Goal: Navigation & Orientation: Find specific page/section

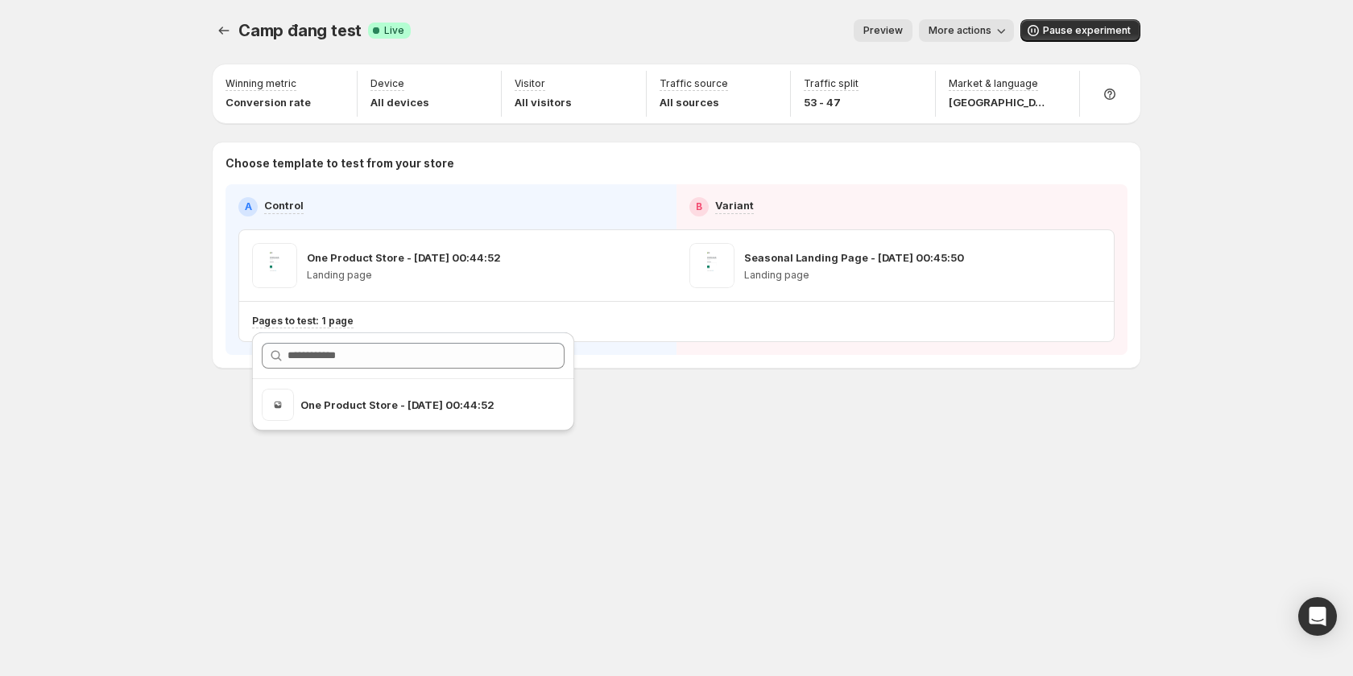
click at [970, 27] on span "More actions" at bounding box center [959, 30] width 63 height 13
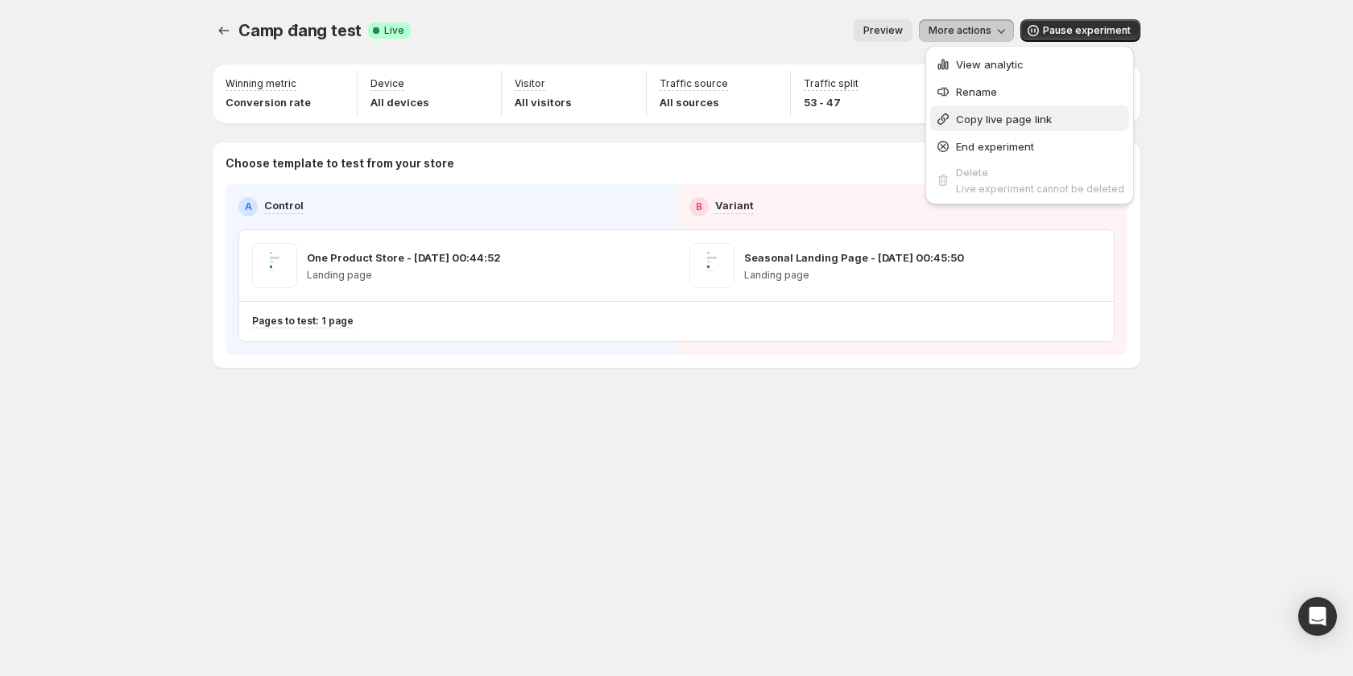
click at [1010, 118] on span "Copy live page link" at bounding box center [1004, 119] width 96 height 13
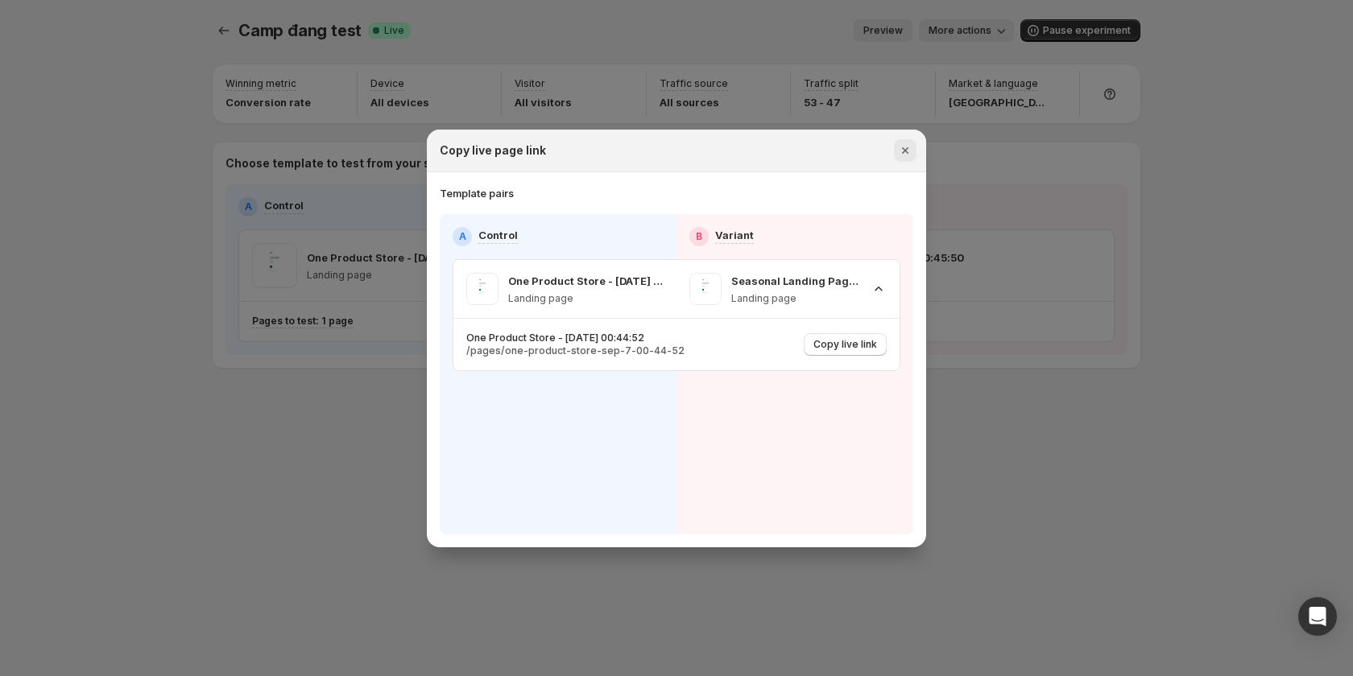
click at [913, 143] on button "Close" at bounding box center [905, 150] width 23 height 23
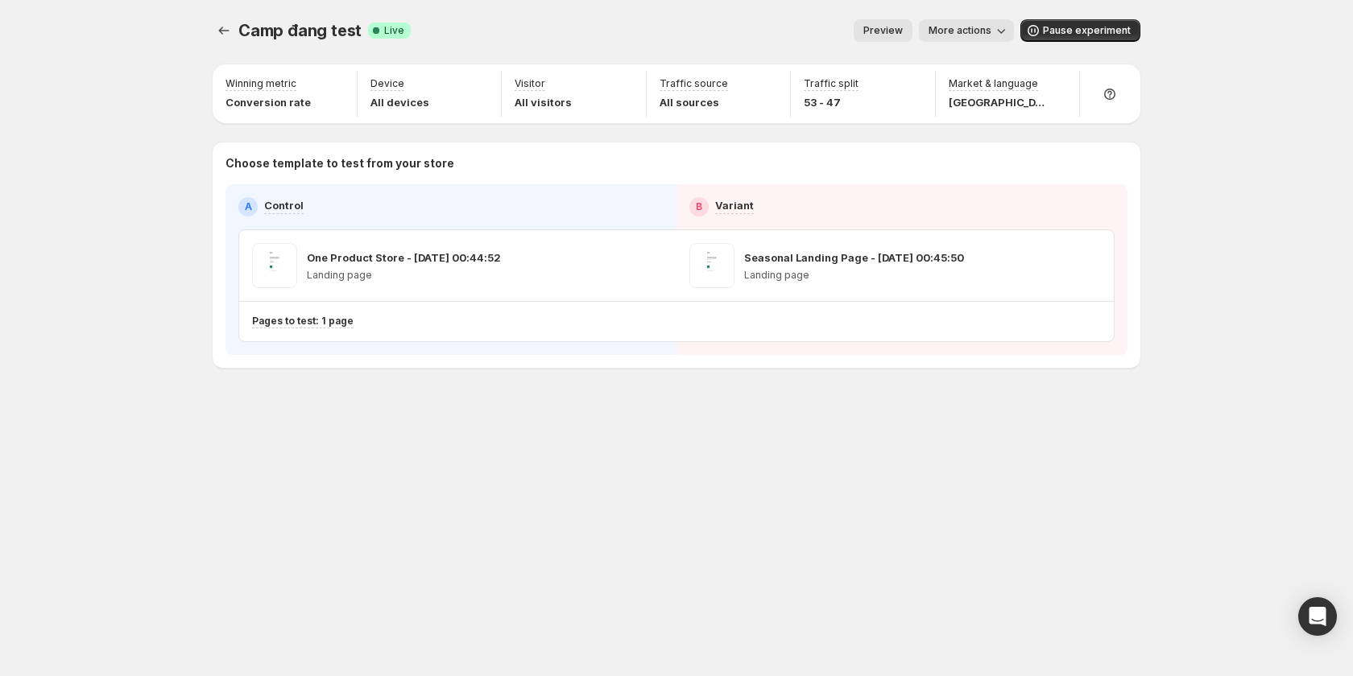
click at [984, 36] on span "More actions" at bounding box center [959, 30] width 63 height 13
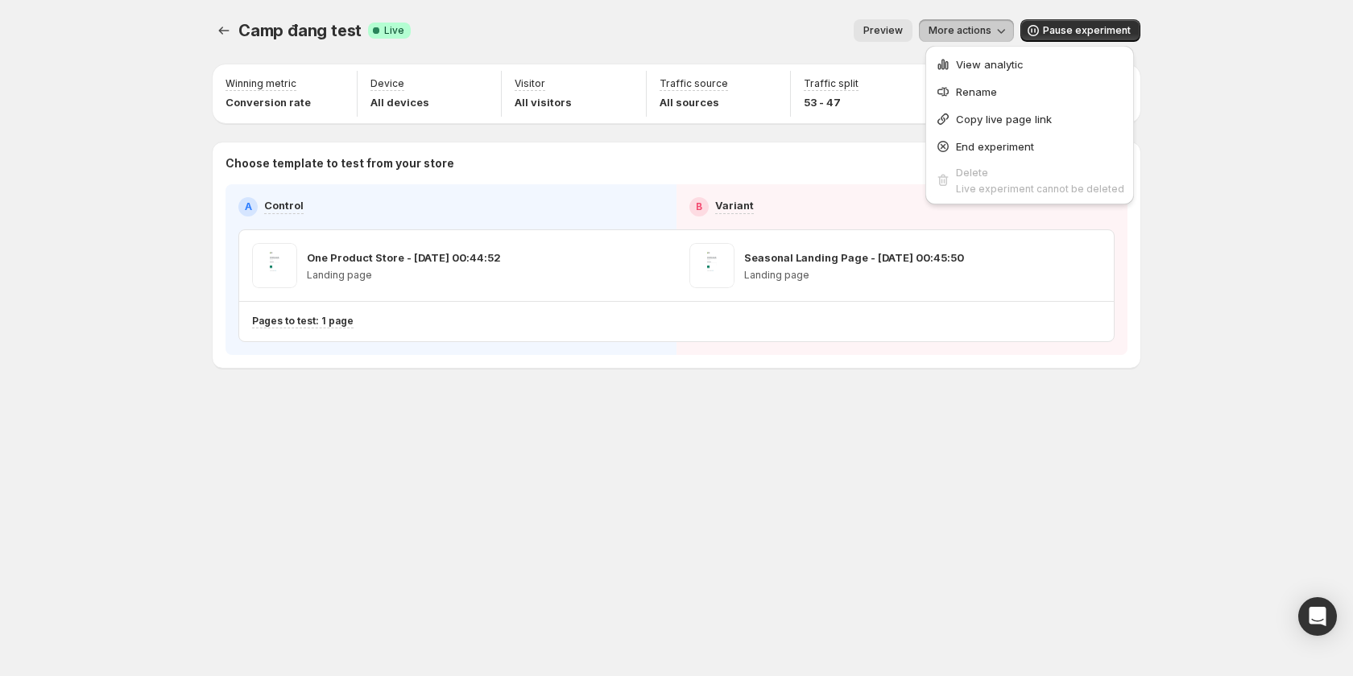
click at [1009, 104] on ul "View analytic Rename Copy live page link End experiment Delete Live experiment …" at bounding box center [1029, 125] width 199 height 149
click at [897, 33] on span "Preview" at bounding box center [882, 30] width 39 height 13
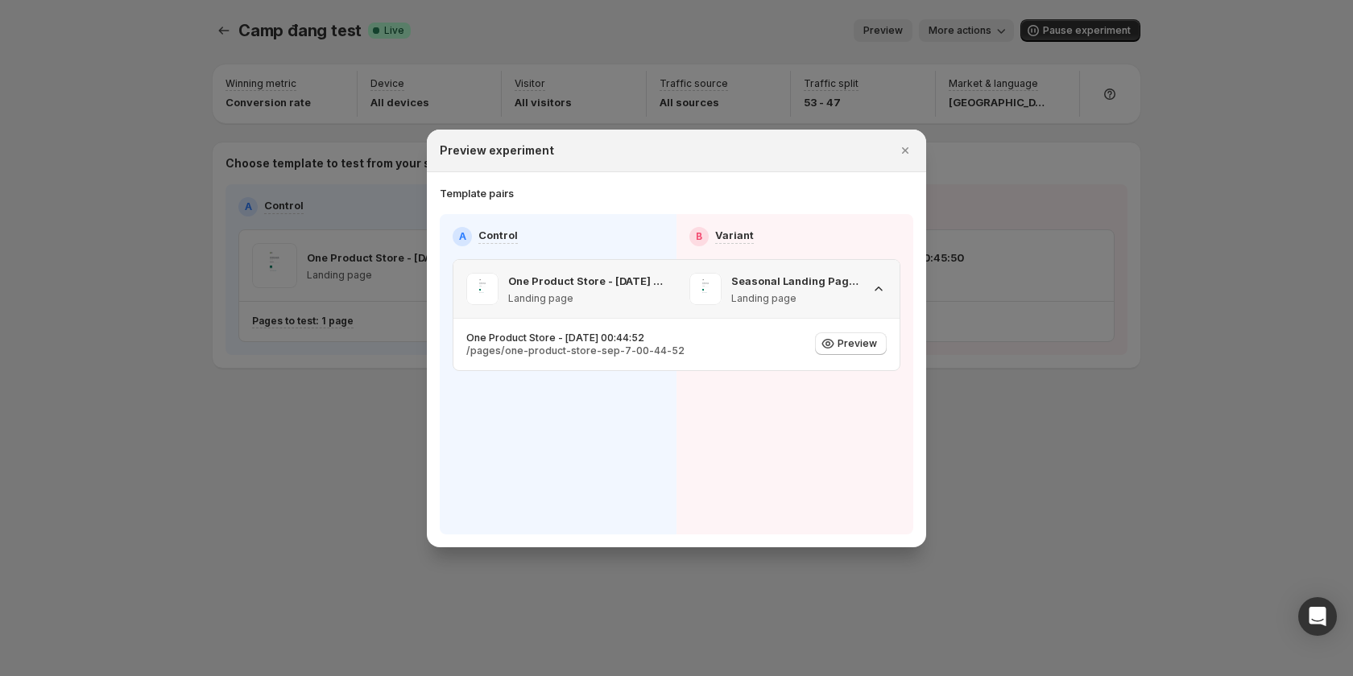
click at [878, 288] on icon ":r152:" at bounding box center [878, 289] width 16 height 16
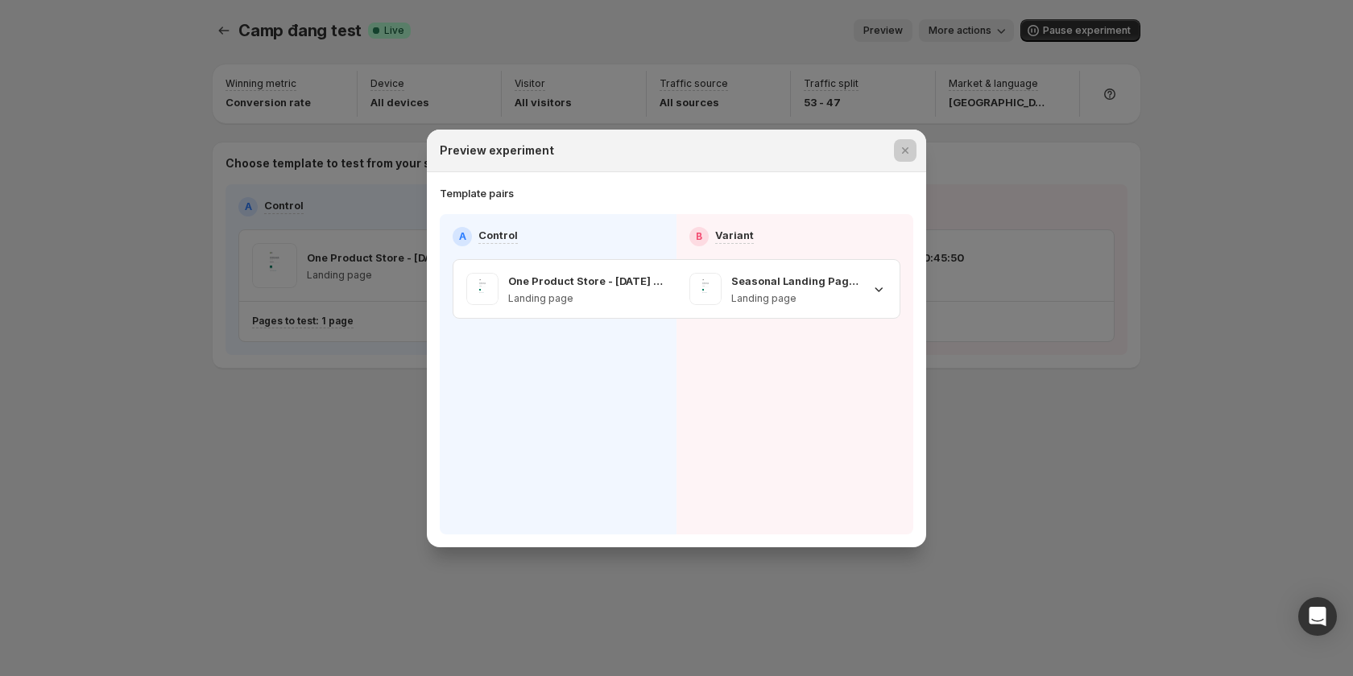
click at [1096, 397] on div at bounding box center [676, 338] width 1353 height 676
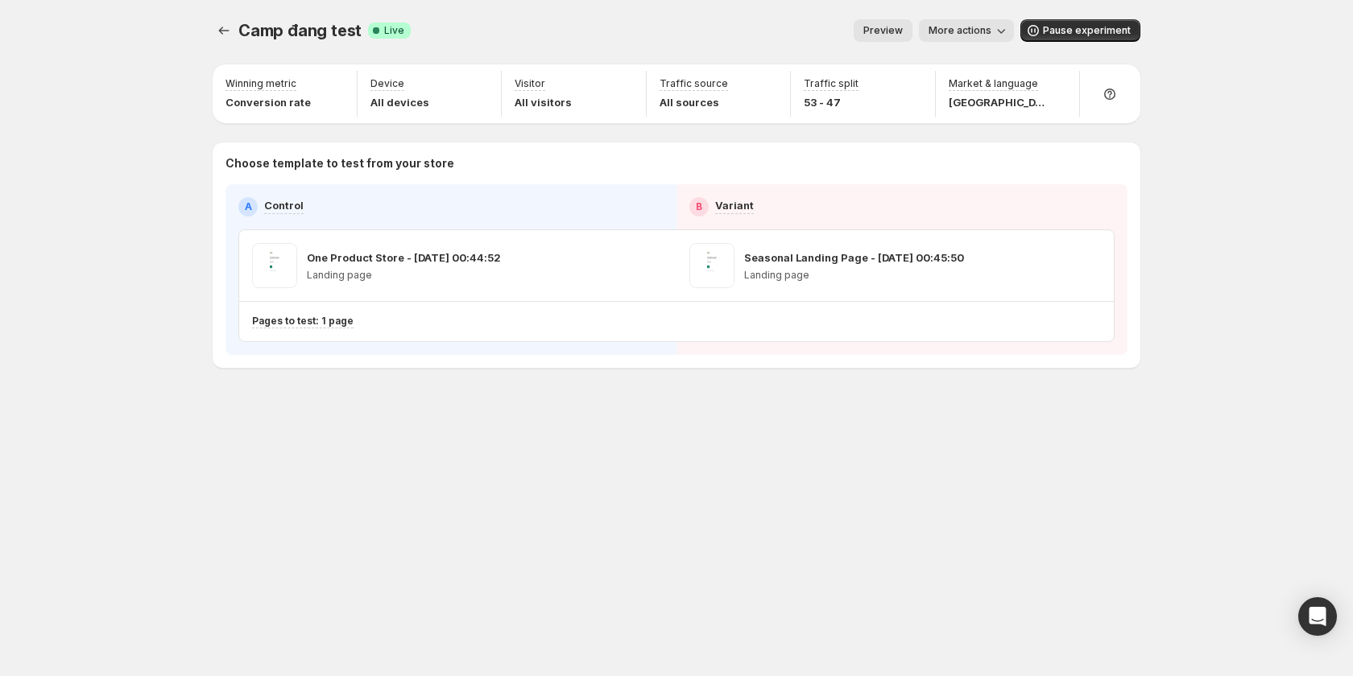
click at [991, 33] on span "More actions" at bounding box center [959, 30] width 63 height 13
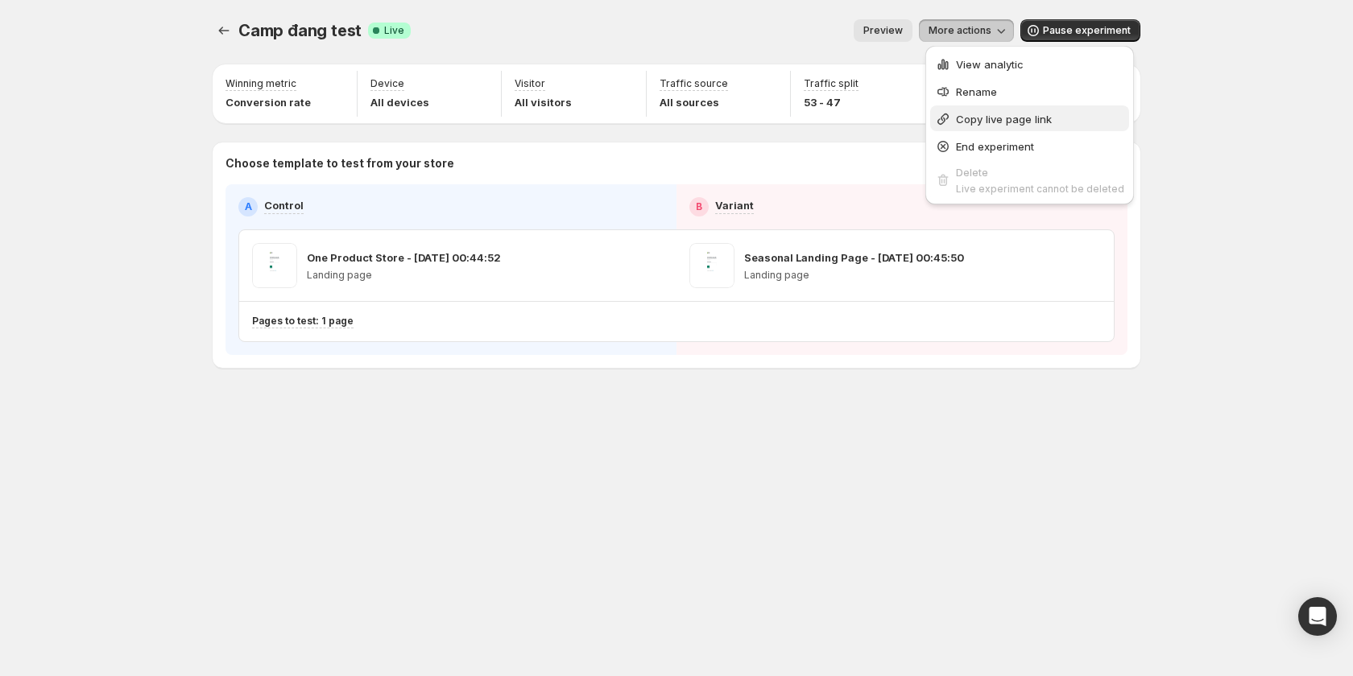
click at [997, 117] on span "Copy live page link" at bounding box center [1004, 119] width 96 height 13
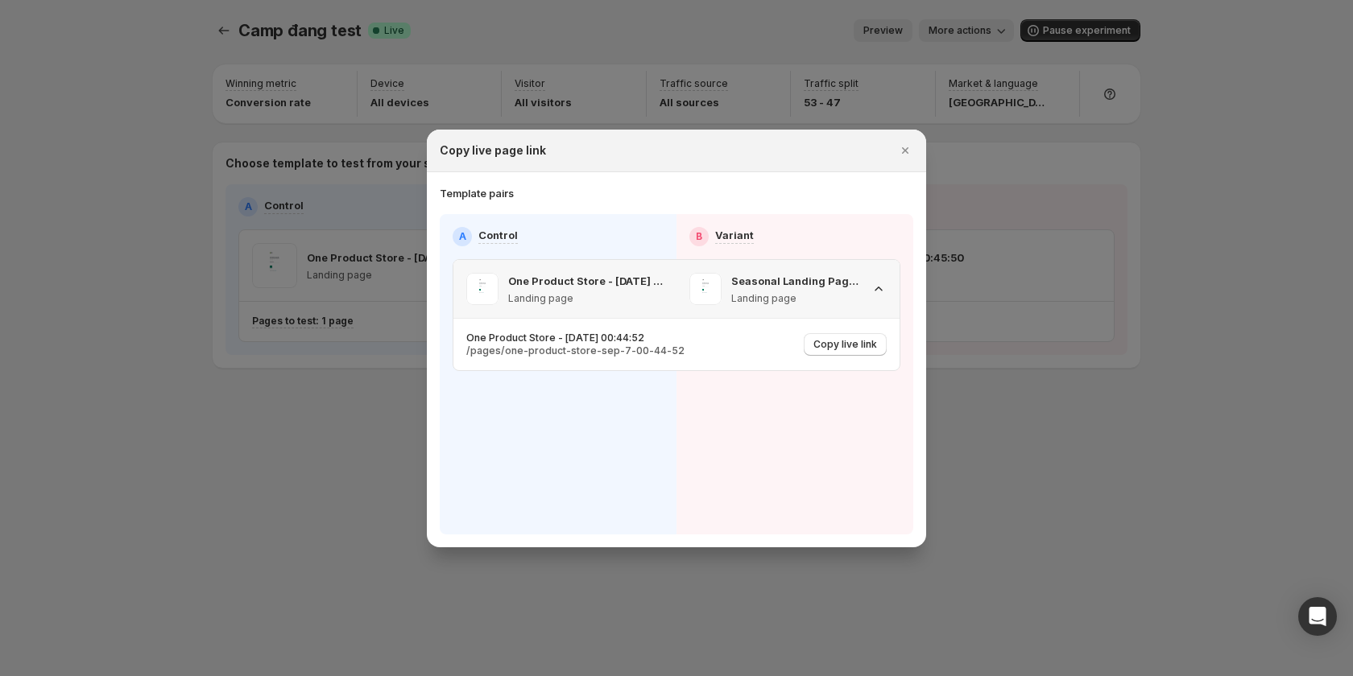
click at [874, 290] on icon ":r15n:" at bounding box center [878, 289] width 16 height 16
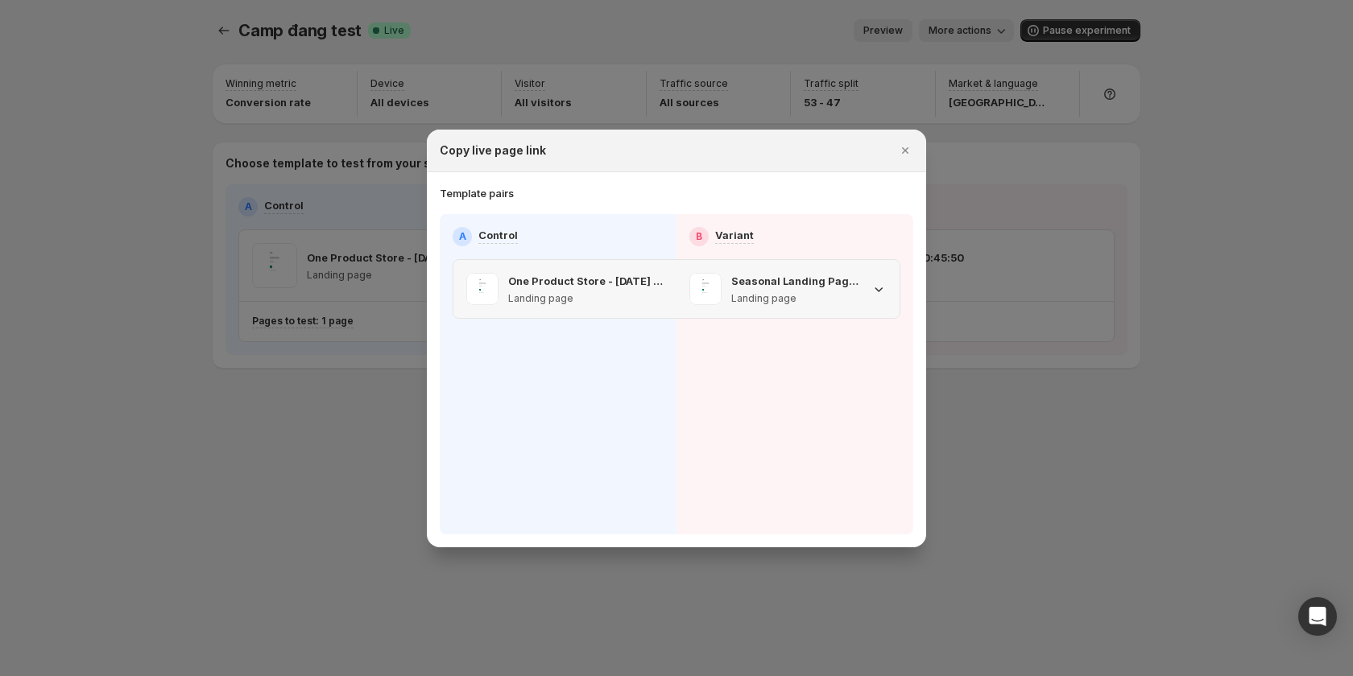
click at [874, 290] on icon ":r15n:" at bounding box center [878, 289] width 16 height 16
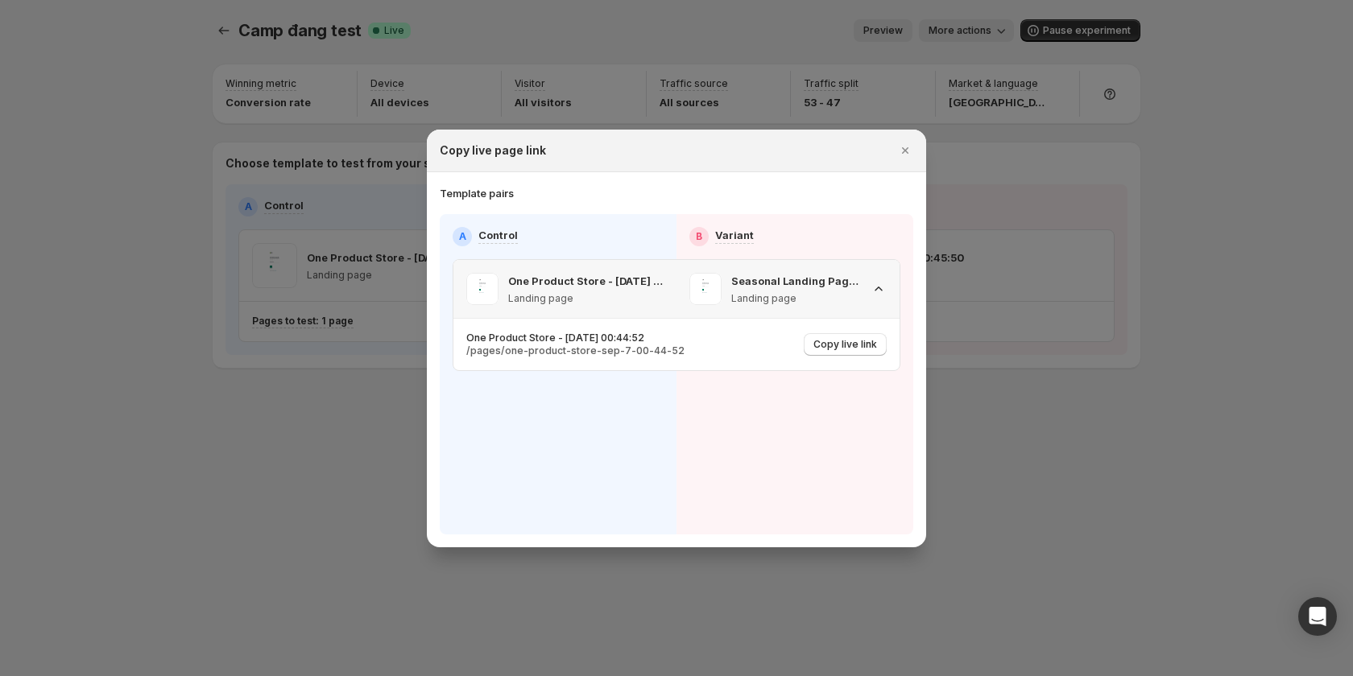
click at [879, 287] on icon ":r15n:" at bounding box center [877, 289] width 7 height 4
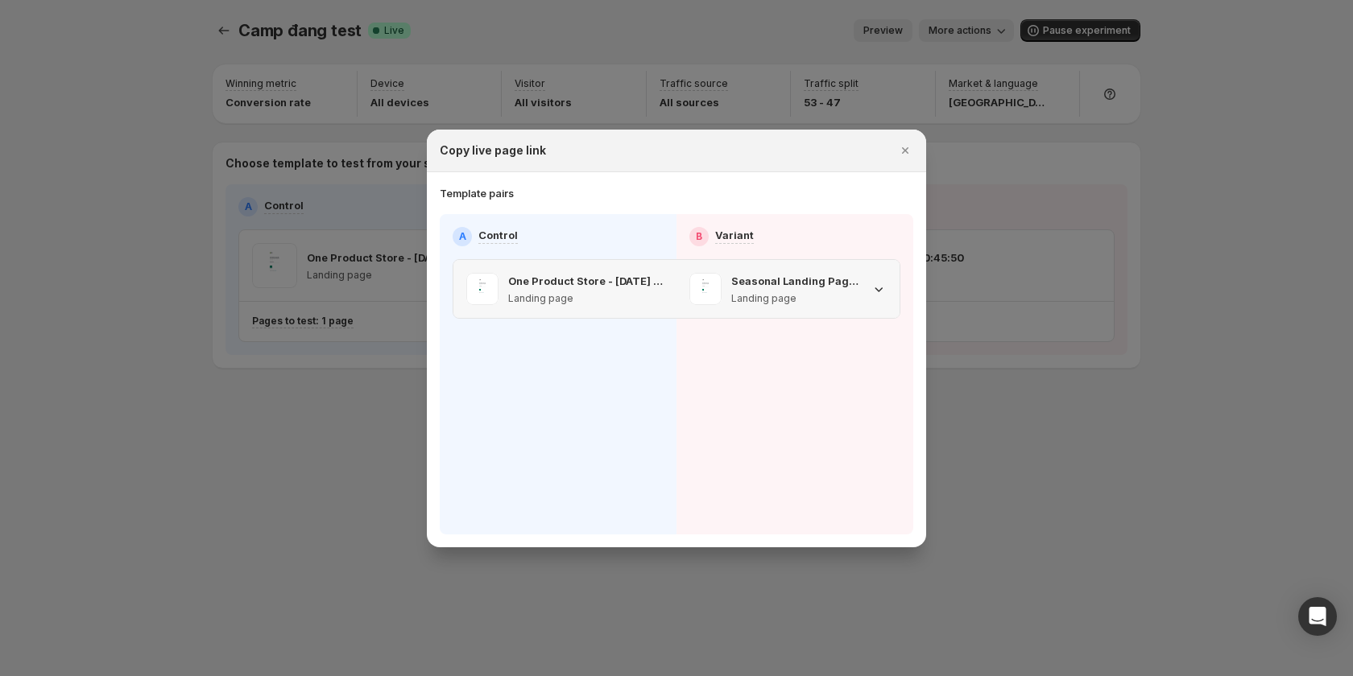
click at [879, 287] on icon ":r15n:" at bounding box center [878, 289] width 16 height 16
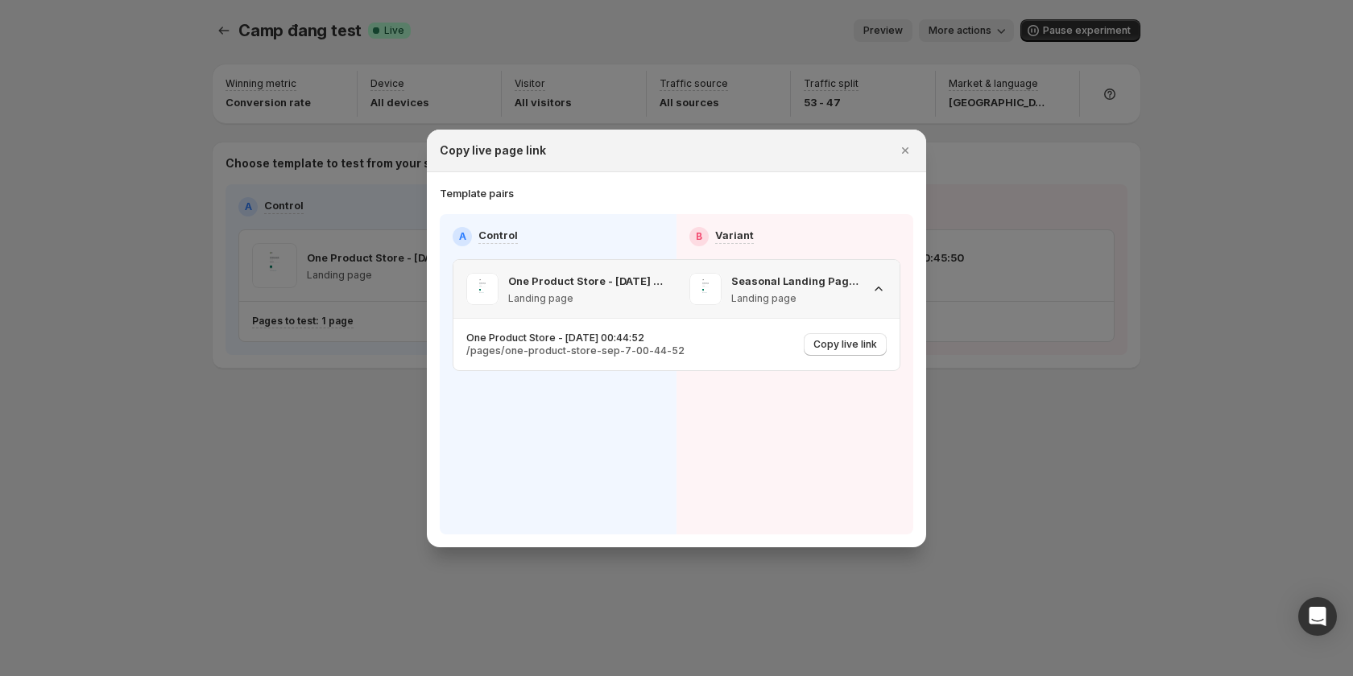
click at [879, 287] on icon ":r15n:" at bounding box center [877, 289] width 7 height 4
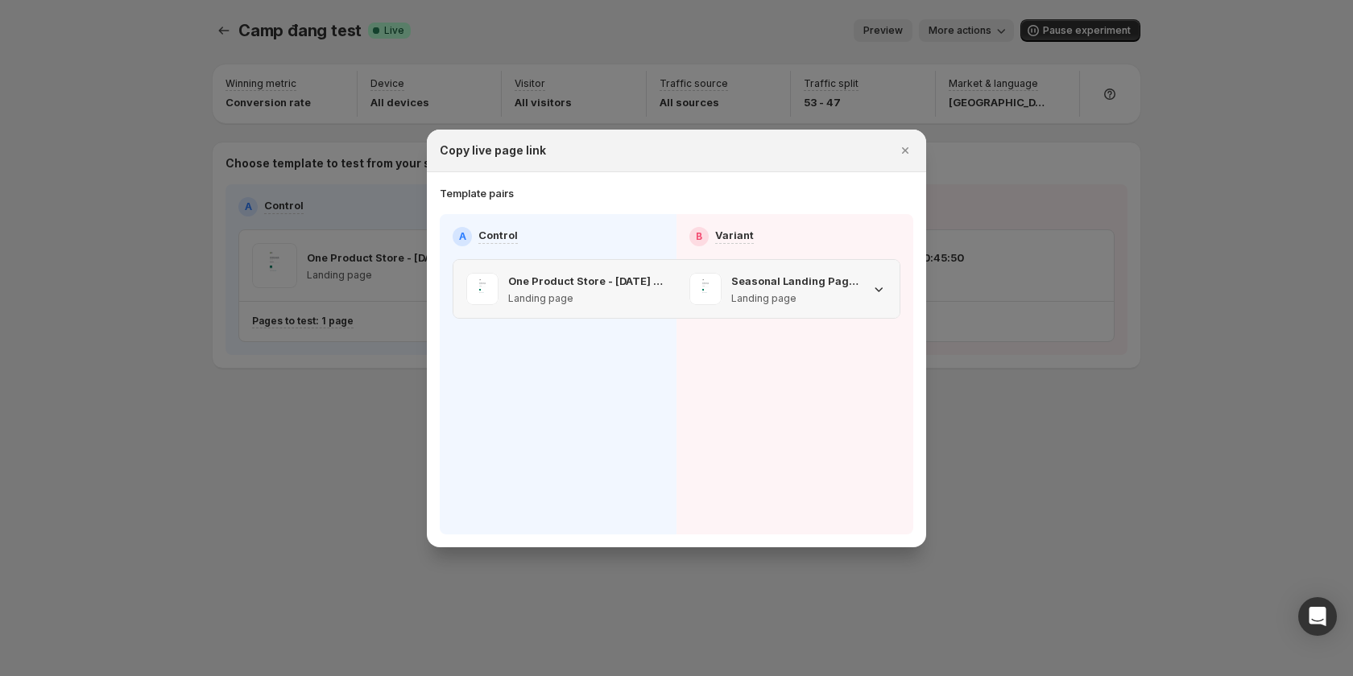
click at [879, 287] on icon ":r15n:" at bounding box center [878, 289] width 16 height 16
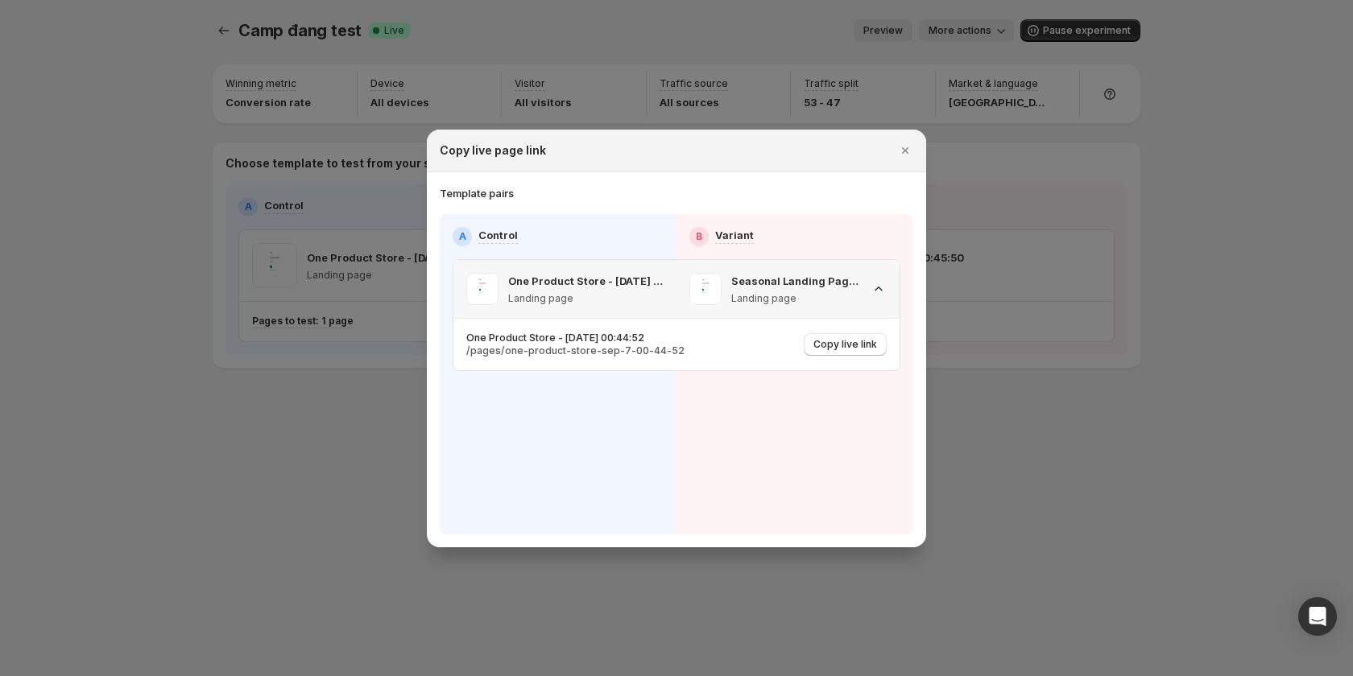
click at [887, 288] on div "Seasonal Landing Page - [DATE] 00:45:50 Landing page" at bounding box center [787, 289] width 223 height 58
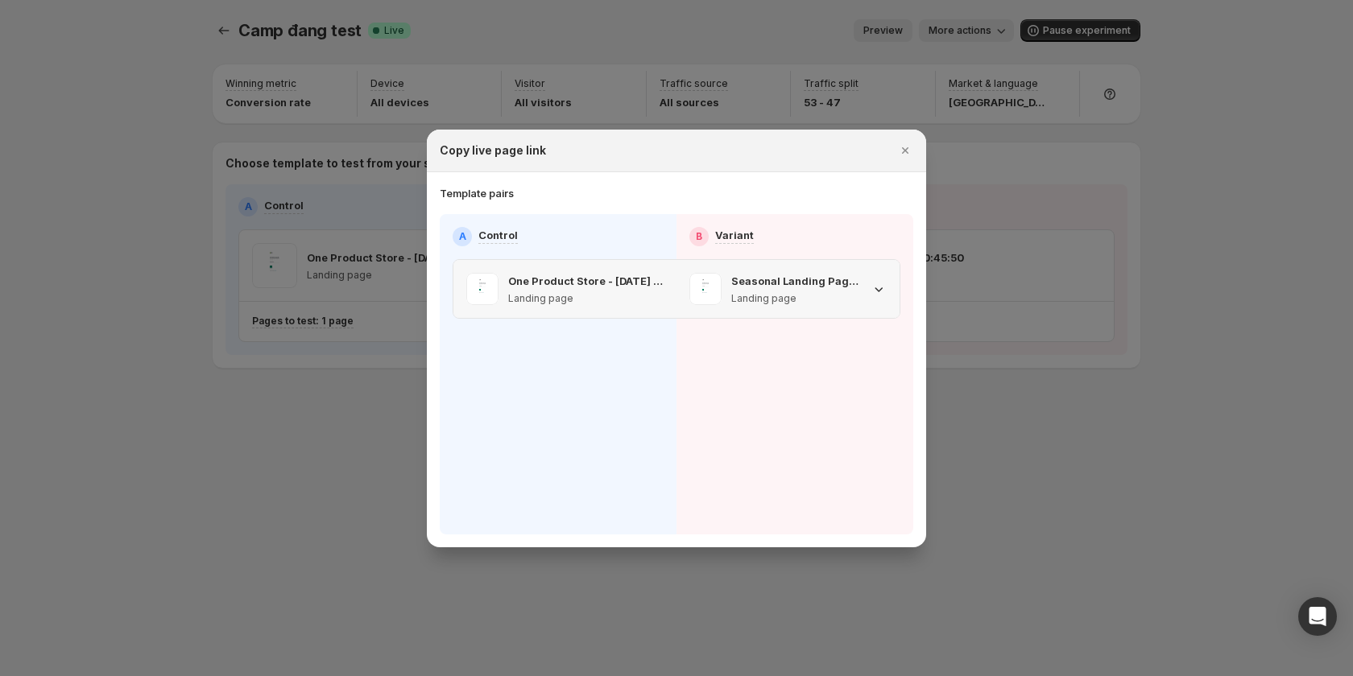
click at [887, 288] on div "Seasonal Landing Page - [DATE] 00:45:50 Landing page" at bounding box center [787, 289] width 223 height 58
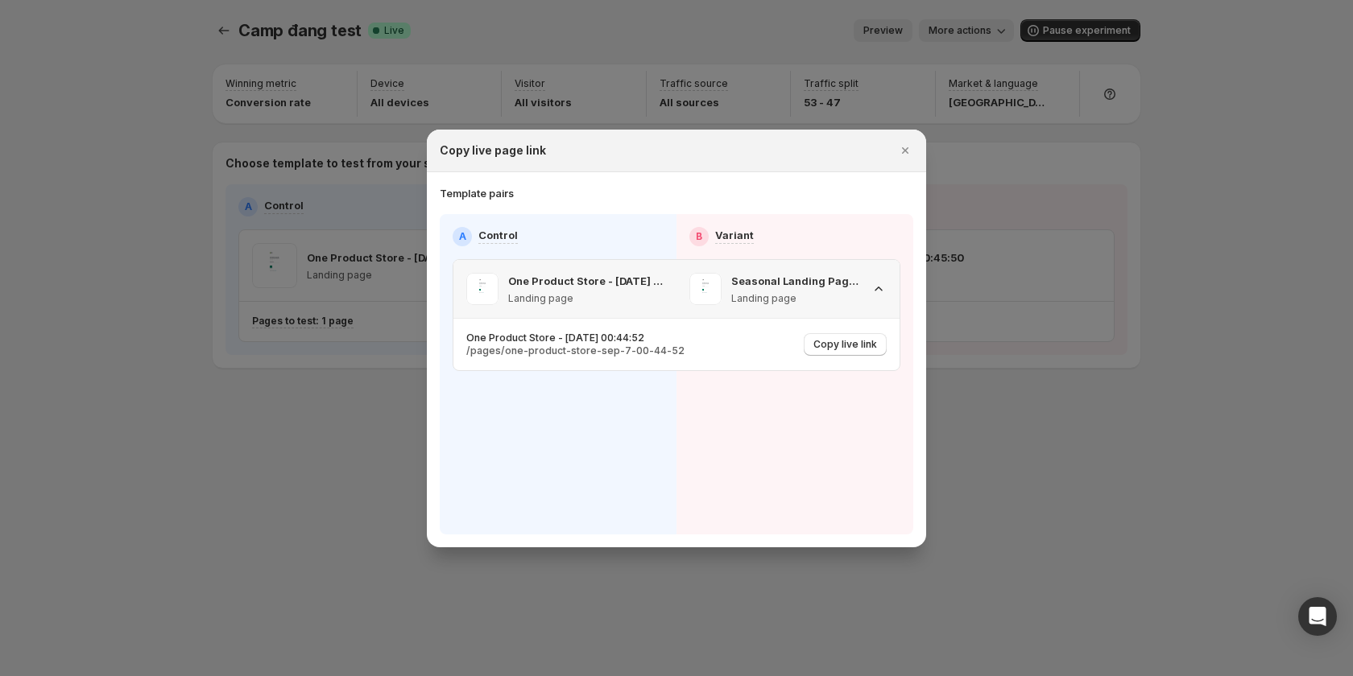
click at [886, 288] on icon ":r15n:" at bounding box center [878, 289] width 16 height 16
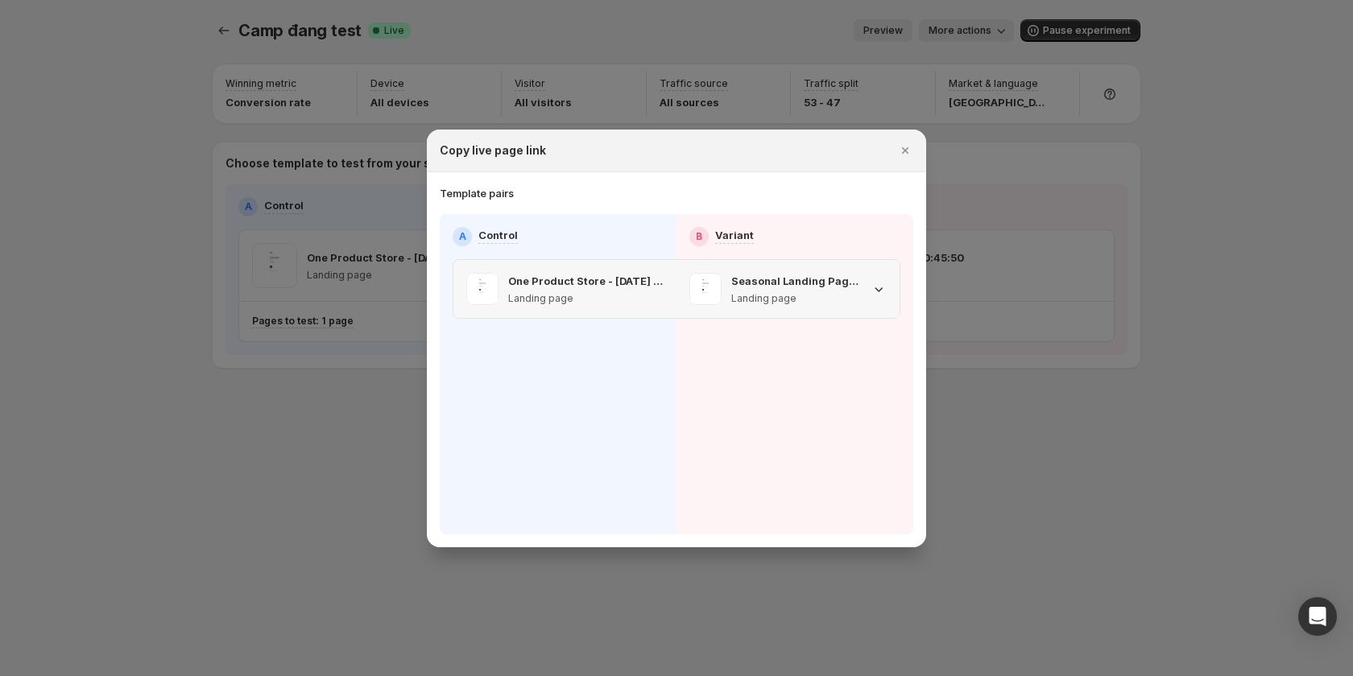
click at [886, 288] on icon ":r15n:" at bounding box center [878, 289] width 16 height 16
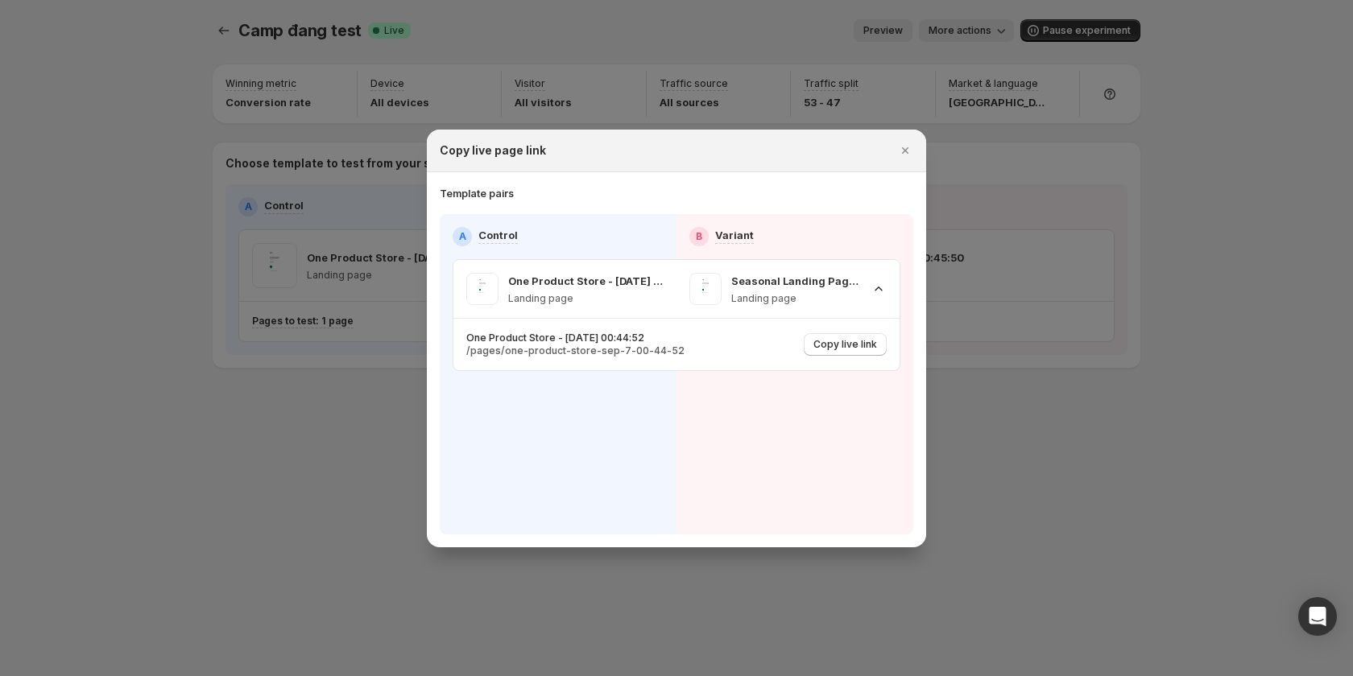
click at [869, 444] on div "A Control B Variant One Product Store - [DATE] 00:44:52 Landing page Seasonal L…" at bounding box center [676, 374] width 473 height 320
click at [877, 287] on icon ":r15n:" at bounding box center [878, 289] width 16 height 16
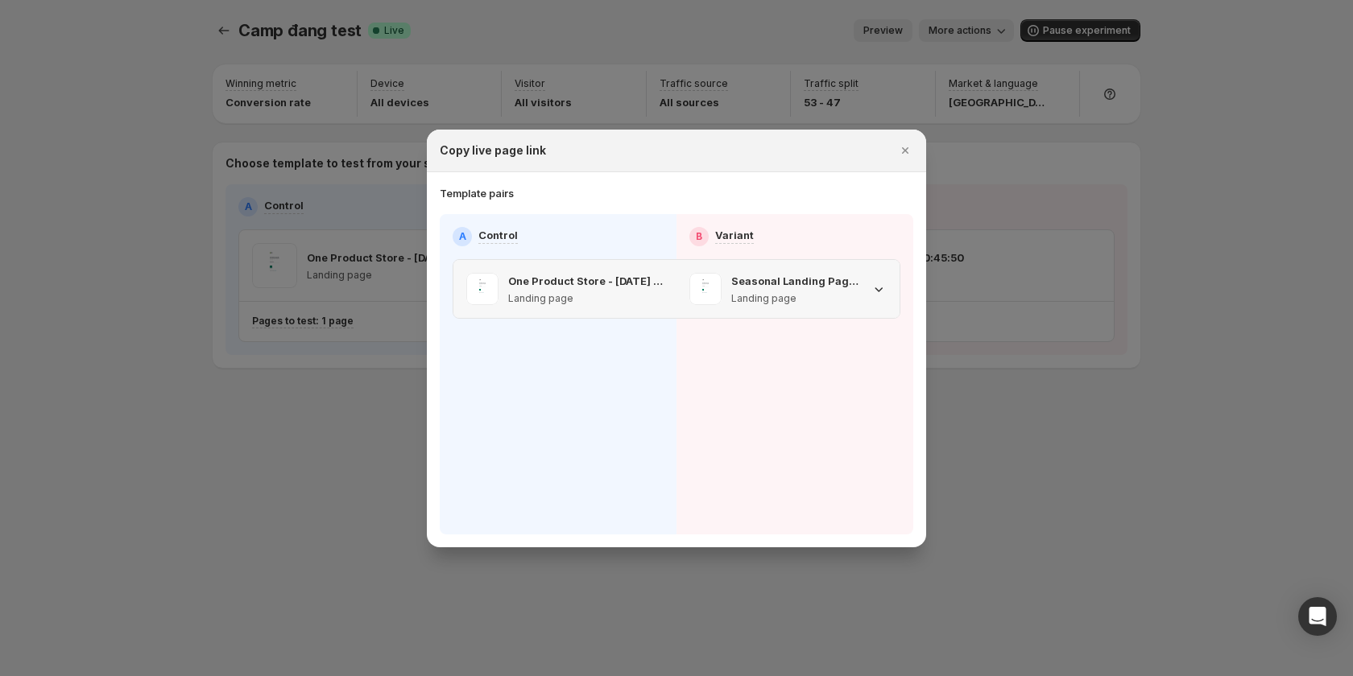
click at [882, 281] on icon ":r15n:" at bounding box center [878, 289] width 16 height 16
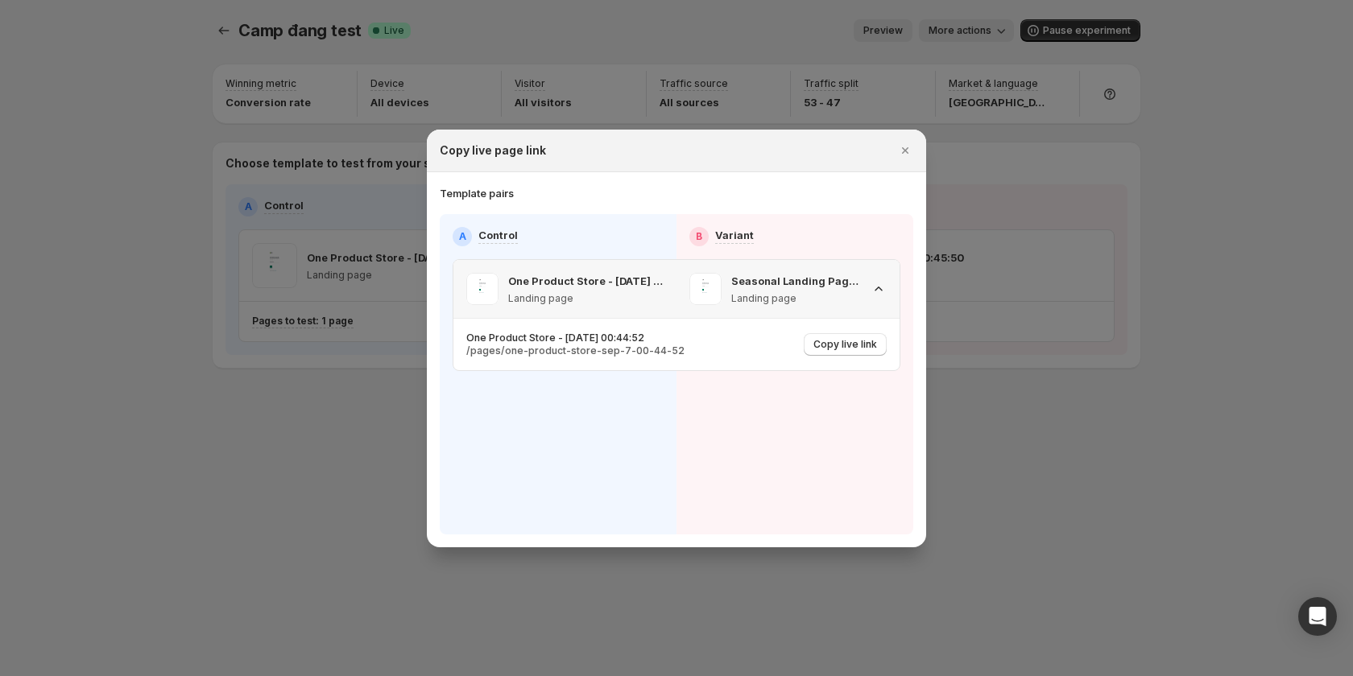
click at [882, 281] on icon ":r15n:" at bounding box center [878, 289] width 16 height 16
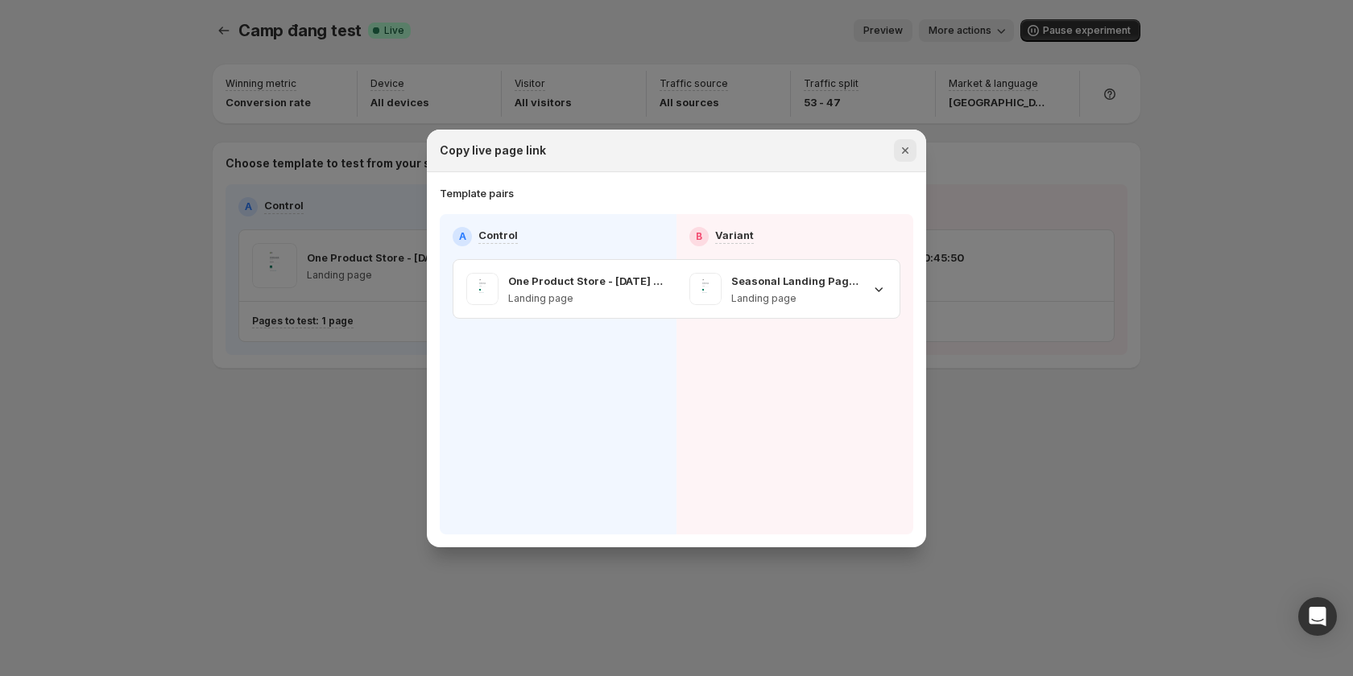
click at [906, 152] on icon "Close" at bounding box center [905, 150] width 16 height 16
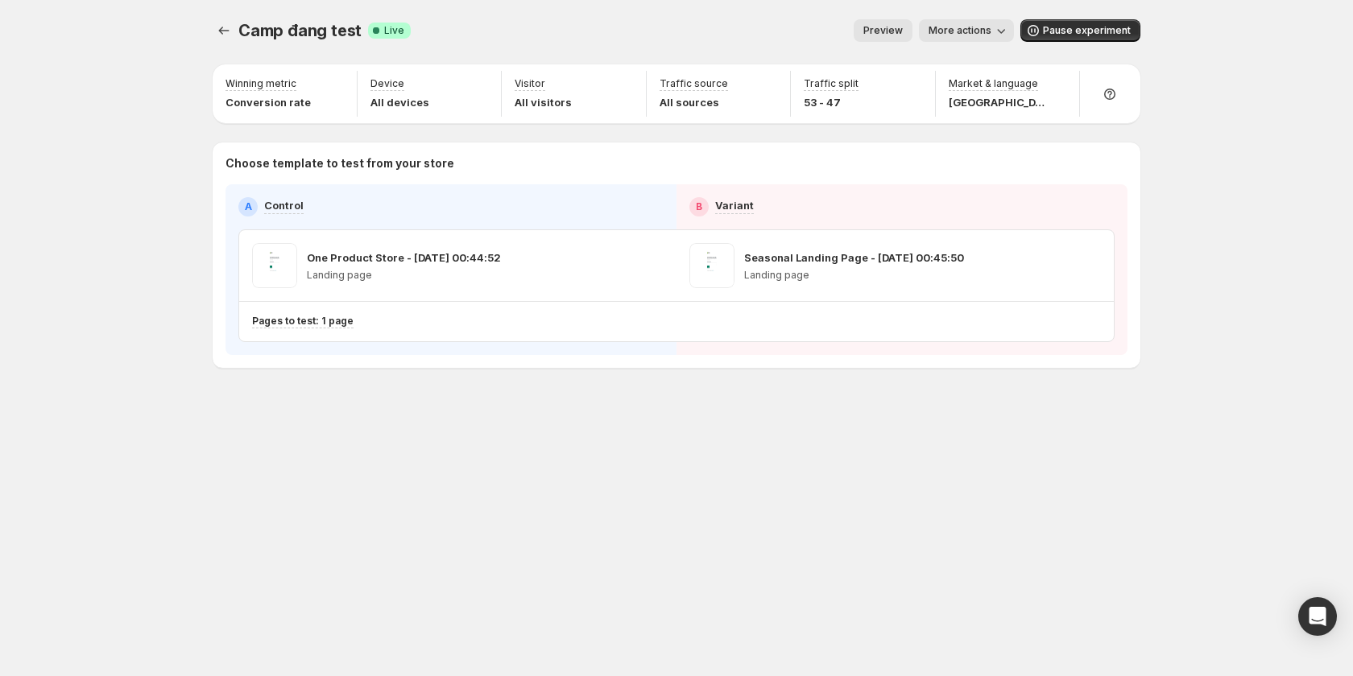
click at [887, 24] on button "Preview" at bounding box center [882, 30] width 59 height 23
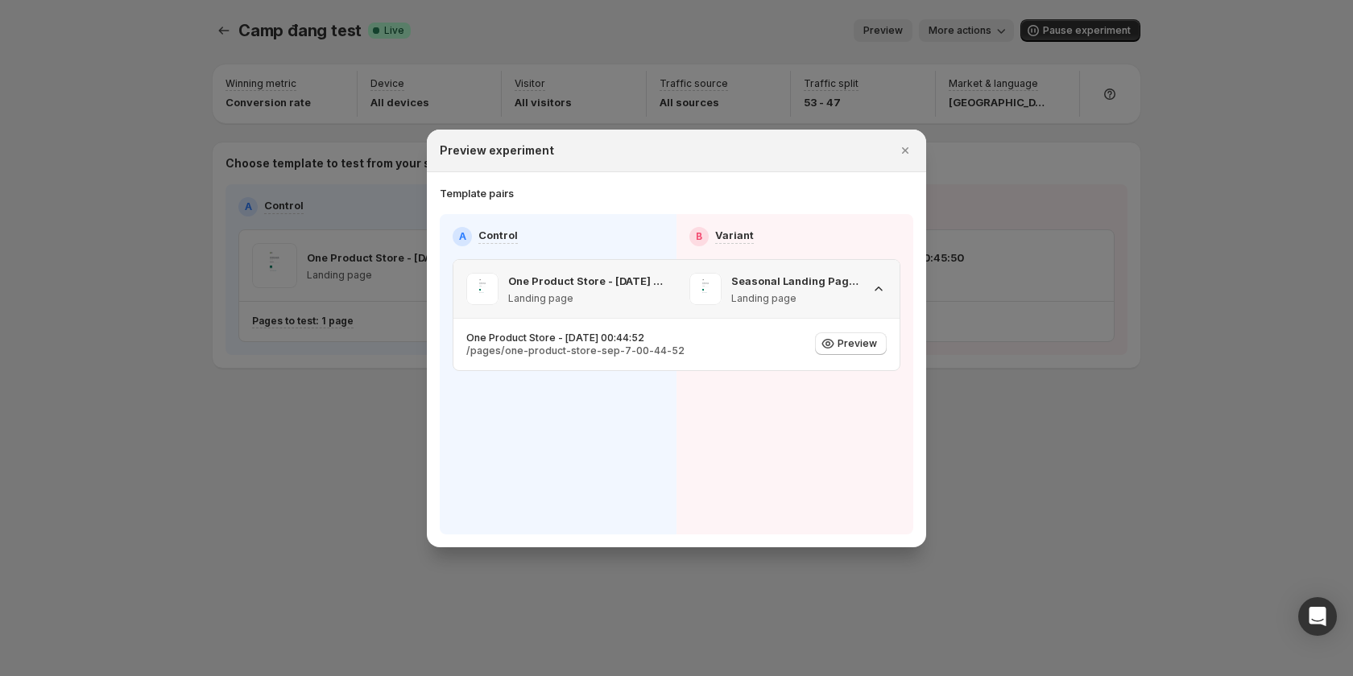
click at [882, 289] on icon ":r16o:" at bounding box center [878, 289] width 16 height 16
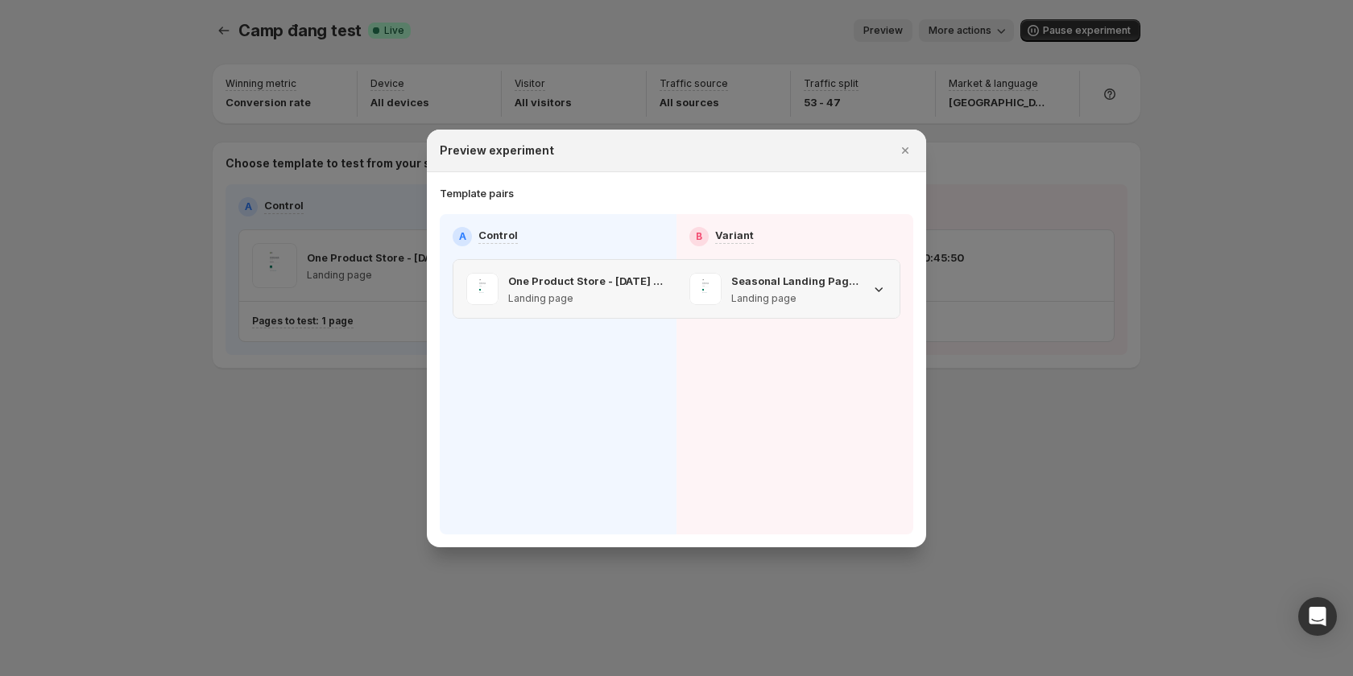
click at [882, 289] on icon ":r16o:" at bounding box center [878, 289] width 16 height 16
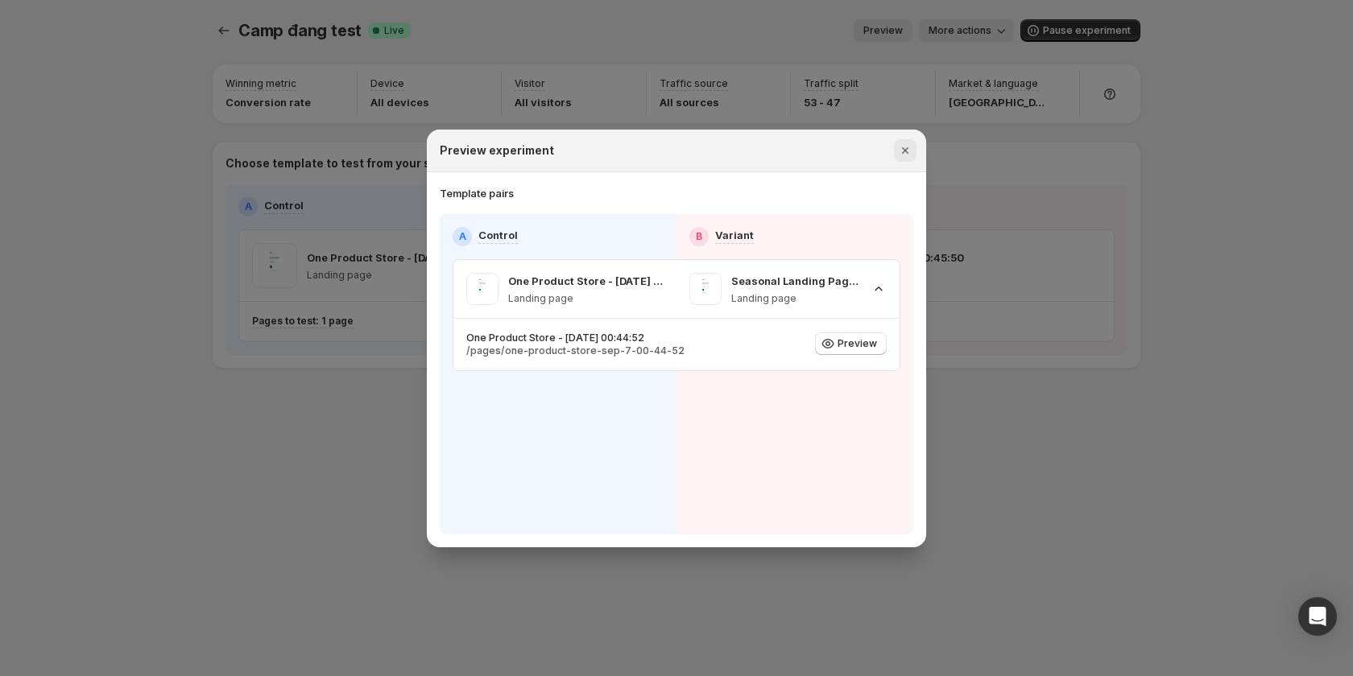
click at [905, 152] on icon "Close" at bounding box center [905, 150] width 16 height 16
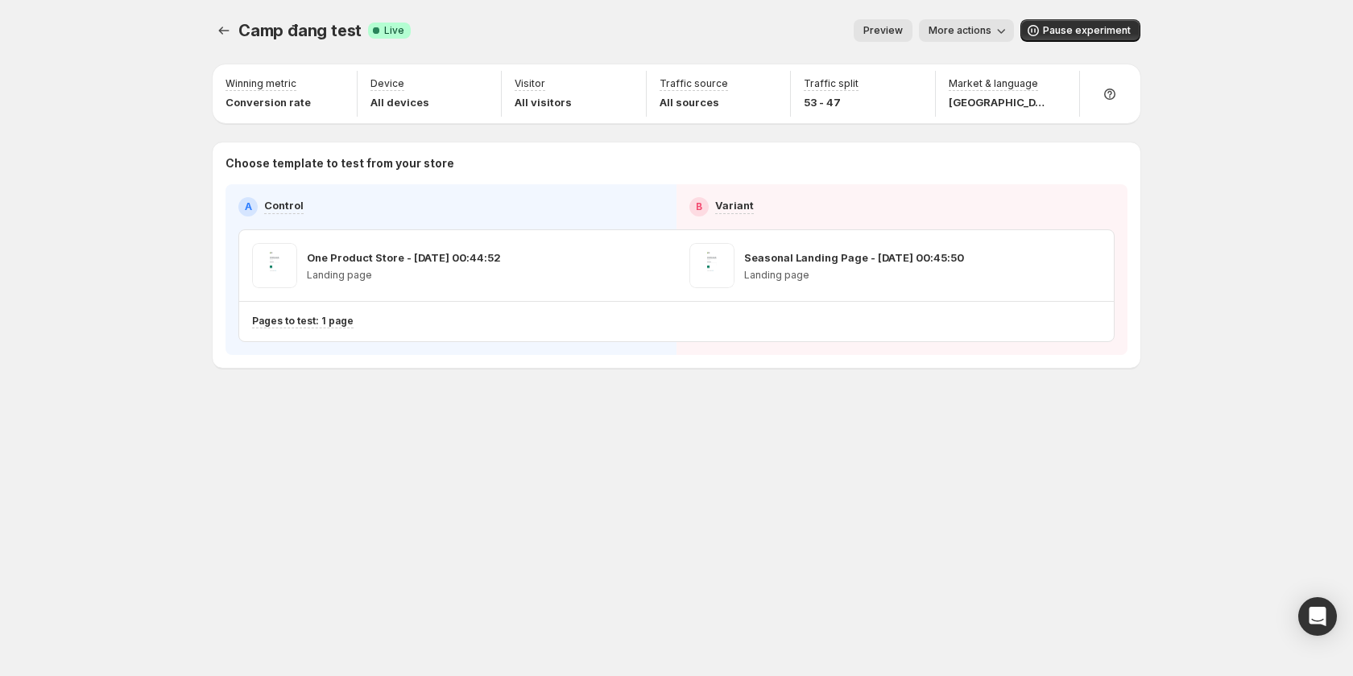
click at [1138, 378] on div "Camp đang test. This page is ready Camp đang test Success Complete Live Preview…" at bounding box center [676, 227] width 966 height 455
click at [953, 34] on span "More actions" at bounding box center [959, 30] width 63 height 13
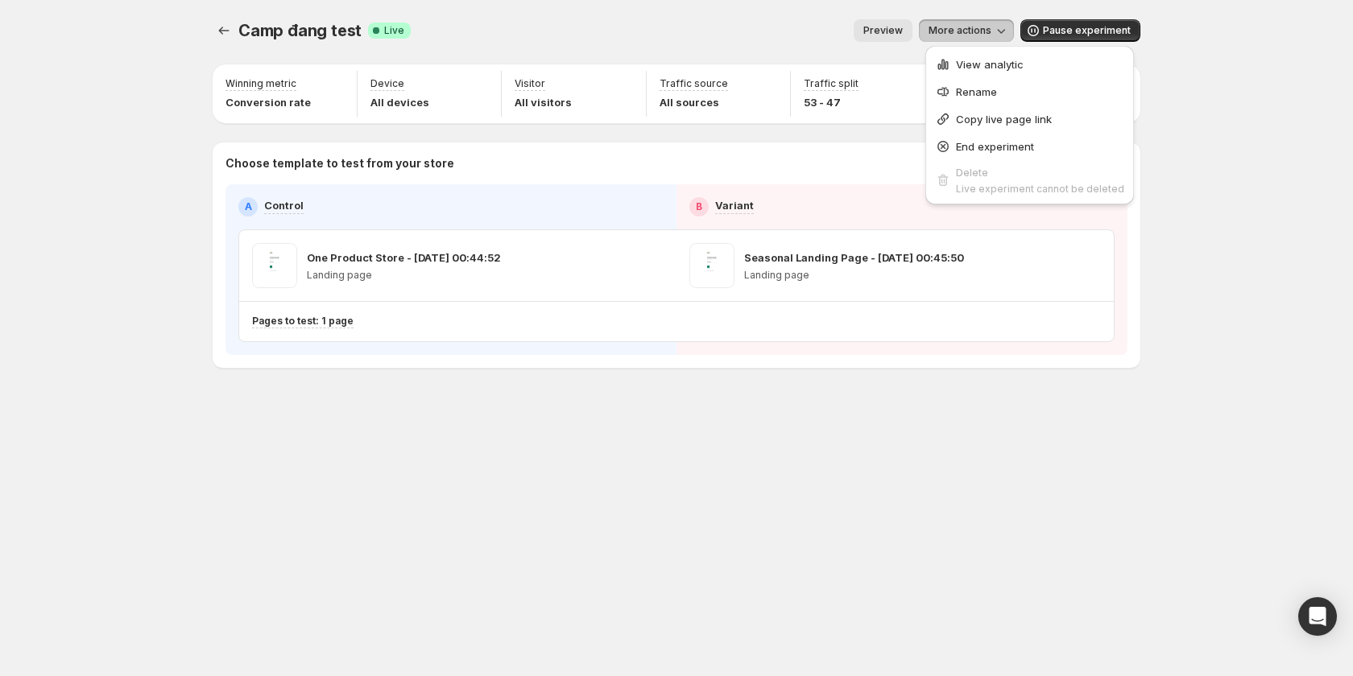
drag, startPoint x: 1183, startPoint y: 398, endPoint x: 1167, endPoint y: 435, distance: 40.4
click at [1182, 408] on div "Camp đang test. This page is ready Camp đang test Success Complete Live Preview…" at bounding box center [676, 338] width 1353 height 676
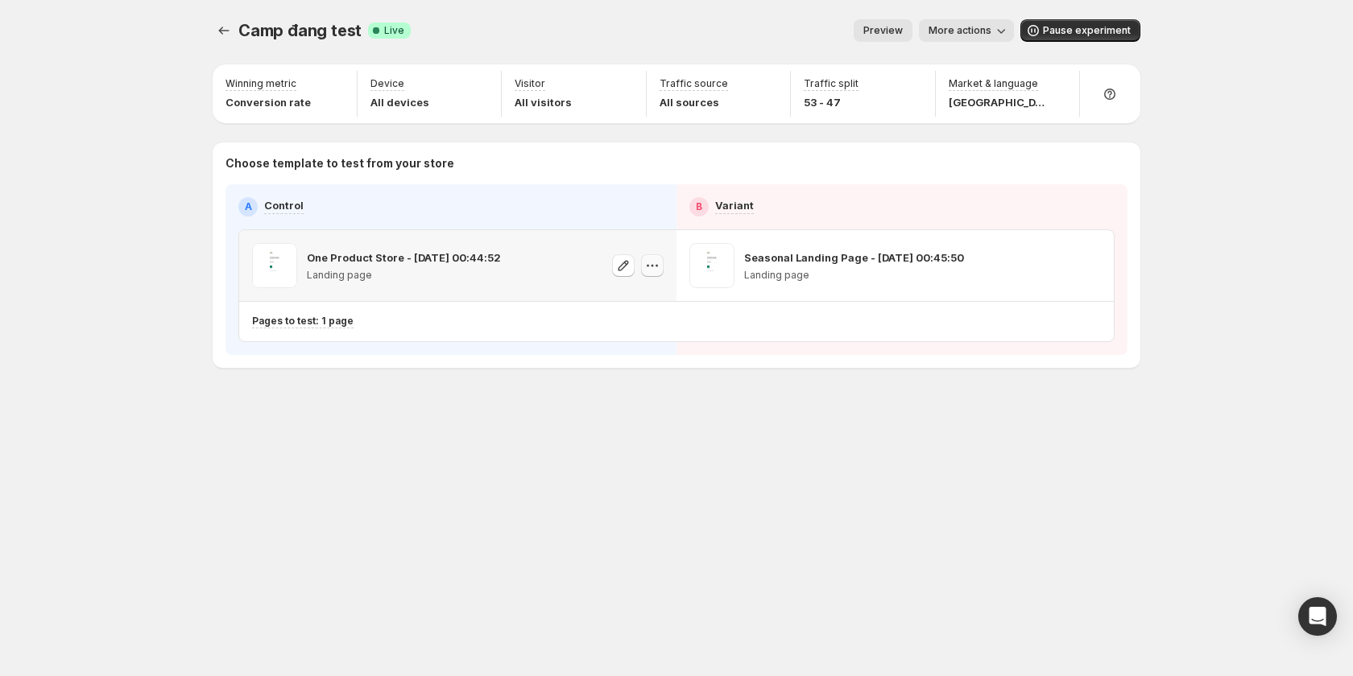
click at [657, 270] on icon "button" at bounding box center [652, 266] width 16 height 16
click at [659, 340] on div "Copy ID" at bounding box center [667, 339] width 183 height 16
click at [1090, 262] on icon "button" at bounding box center [1089, 266] width 16 height 16
click at [1139, 354] on span "Copy ID 582923498024862576" at bounding box center [1104, 347] width 183 height 32
click at [687, 565] on div "Camp đang test. This page is ready Camp đang test Success Complete Live Preview…" at bounding box center [676, 338] width 966 height 676
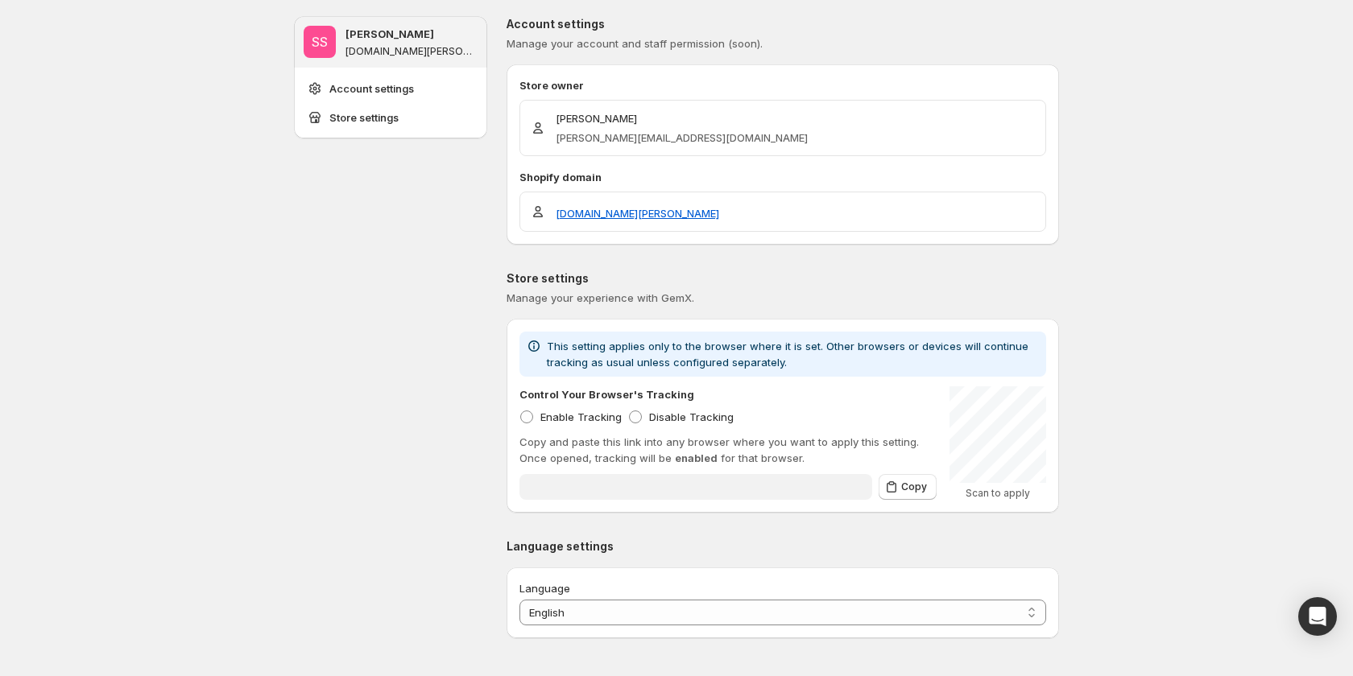
type input "**********"
